Goal: Check status: Check status

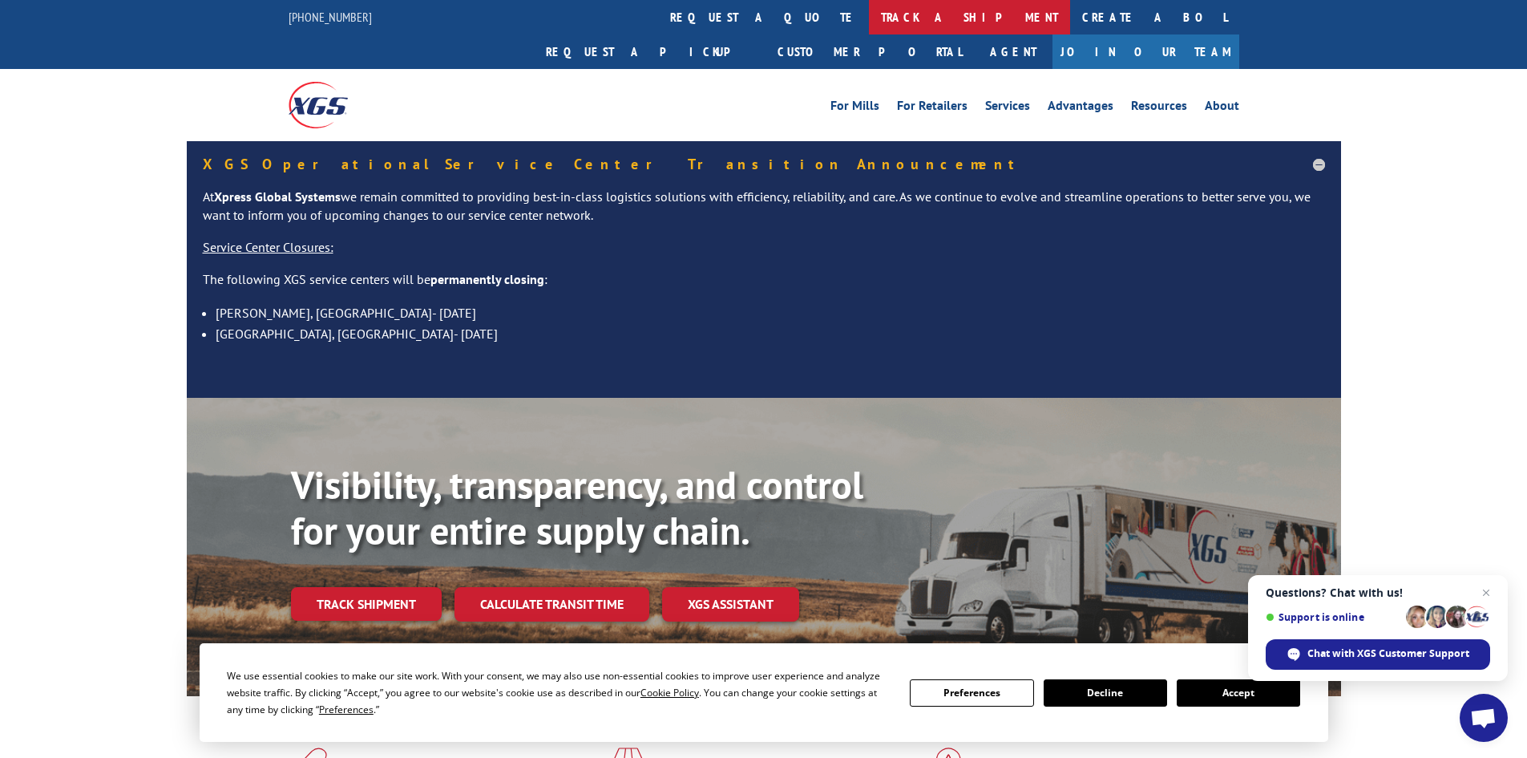
click at [869, 13] on link "track a shipment" at bounding box center [969, 17] width 201 height 34
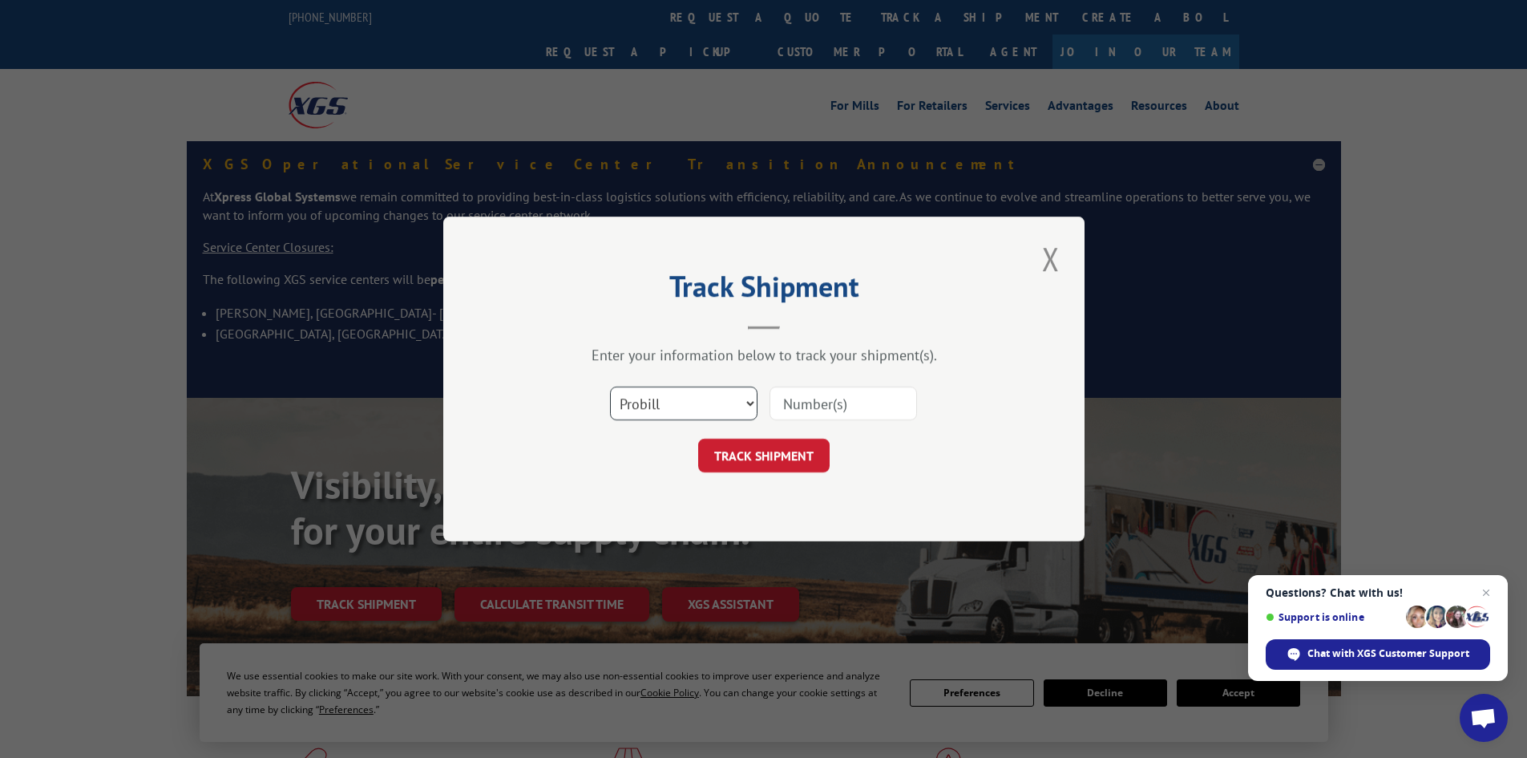
click at [677, 406] on select "Select category... Probill BOL PO" at bounding box center [684, 403] width 148 height 34
select select "po"
click at [610, 386] on select "Select category... Probill BOL PO" at bounding box center [684, 403] width 148 height 34
click at [810, 412] on input at bounding box center [844, 403] width 148 height 34
paste input "07508788"
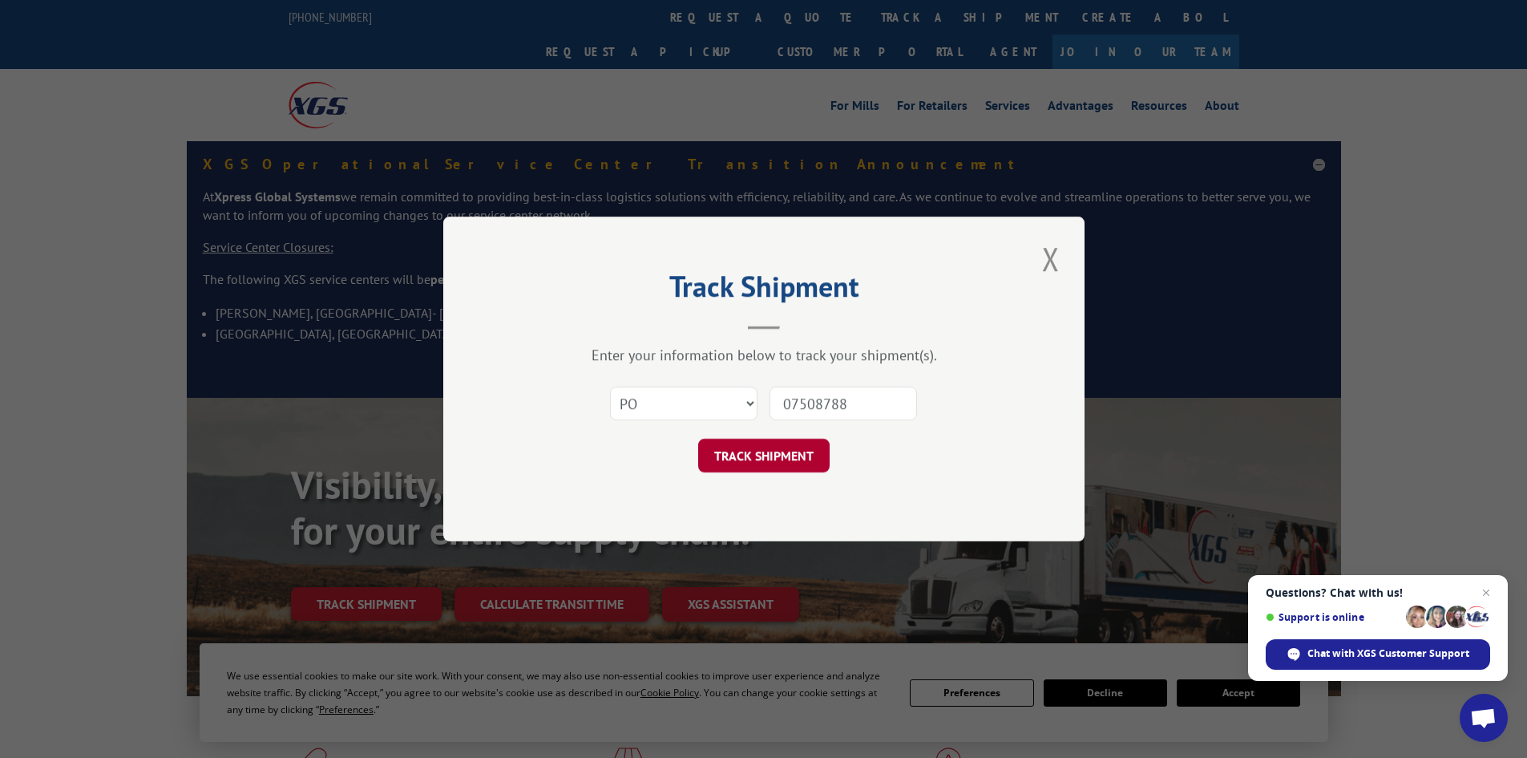
type input "07508788"
click at [797, 447] on button "TRACK SHIPMENT" at bounding box center [763, 455] width 131 height 34
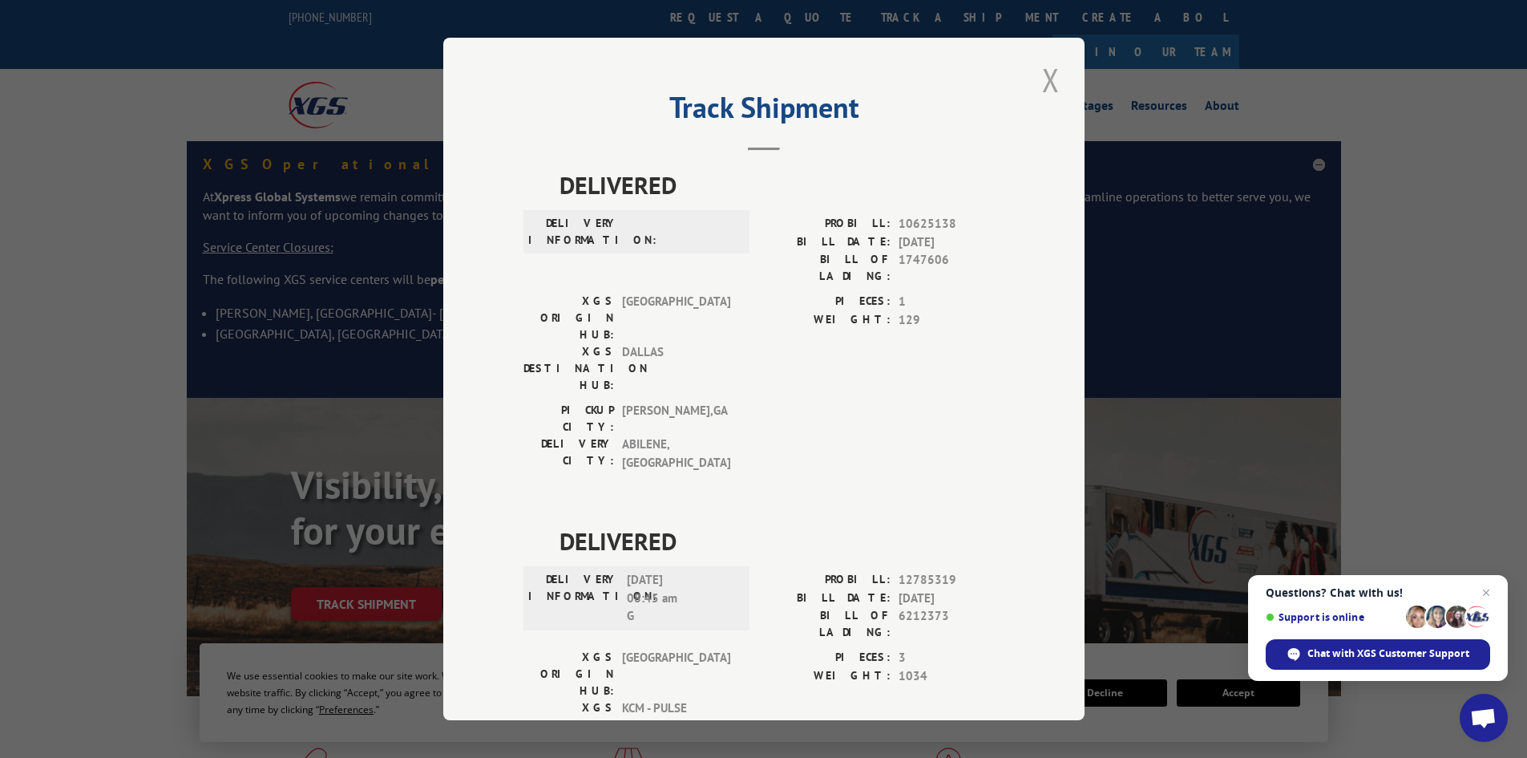
click at [1039, 73] on button "Close modal" at bounding box center [1050, 80] width 27 height 44
